Goal: Ask a question: Seek information or help from site administrators or community

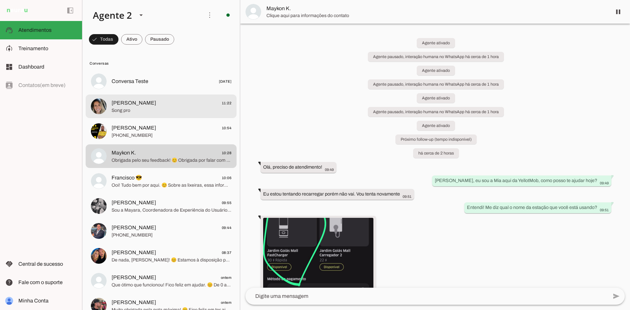
click at [181, 105] on span "Gisele P. N. Rizzo Jorge 11:22" at bounding box center [172, 103] width 120 height 8
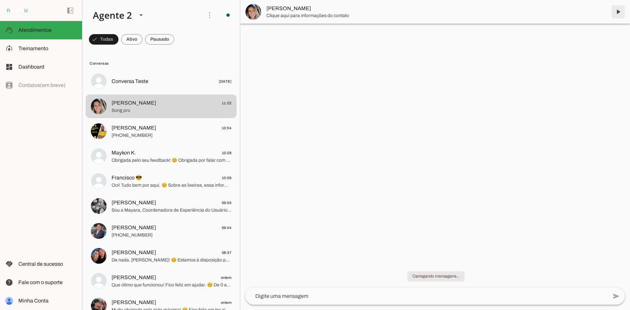
click at [618, 14] on span at bounding box center [619, 12] width 16 height 16
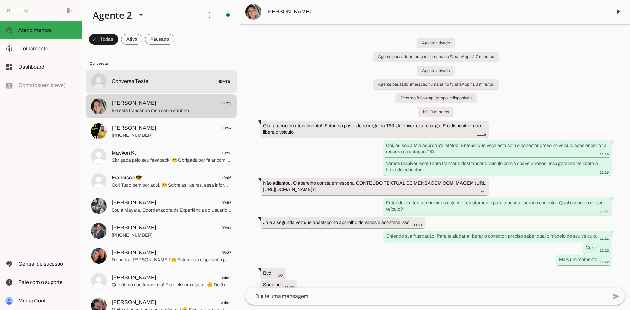
click at [124, 77] on div at bounding box center [172, 82] width 120 height 10
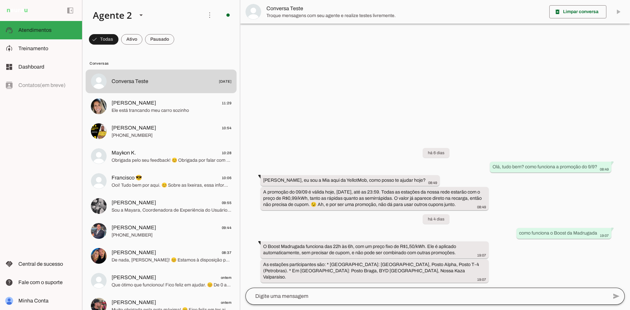
click at [315, 291] on div at bounding box center [427, 296] width 362 height 17
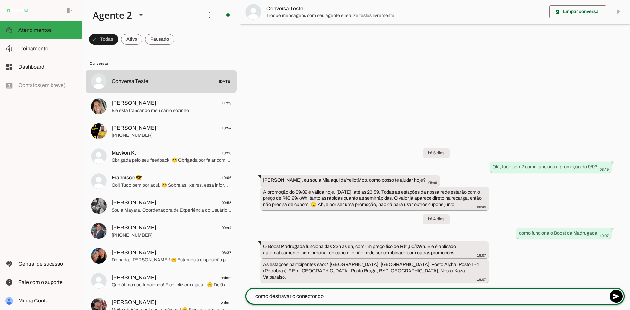
type textarea "como destravar o conector do Song pro"
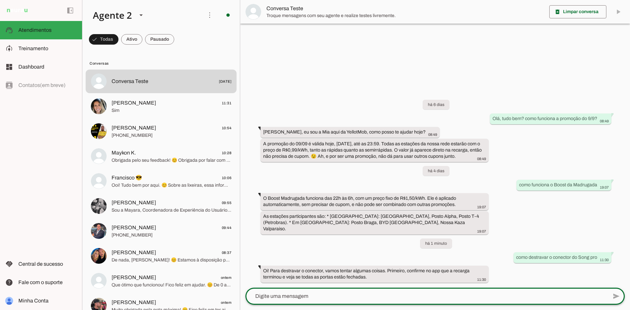
click at [317, 299] on textarea at bounding box center [427, 297] width 362 height 8
type textarea "sim"
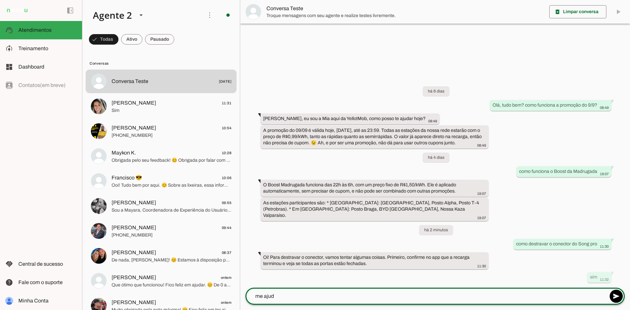
type textarea "me ajuda"
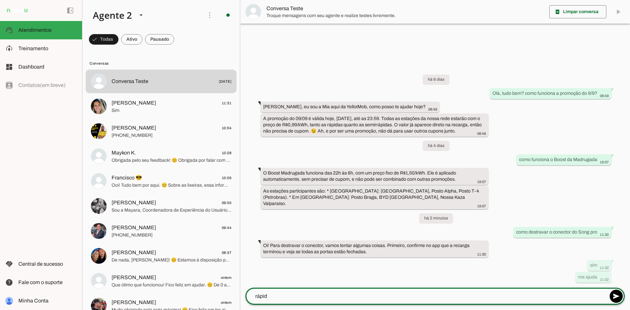
type textarea "rápido"
